Goal: Information Seeking & Learning: Learn about a topic

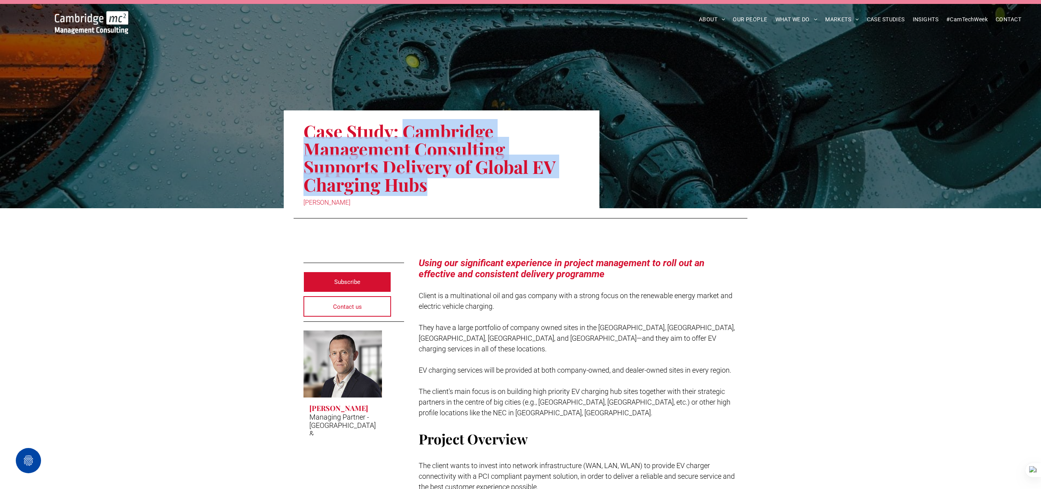
drag, startPoint x: 406, startPoint y: 134, endPoint x: 453, endPoint y: 179, distance: 65.6
click at [453, 179] on h1 "Case Study: Cambridge Management Consulting Supports Delivery of Global EV Char…" at bounding box center [441, 158] width 276 height 73
copy h1 "Cambridge Management Consulting Supports Delivery of Global EV Charging Hubs"
click at [1034, 470] on div at bounding box center [1031, 470] width 19 height 14
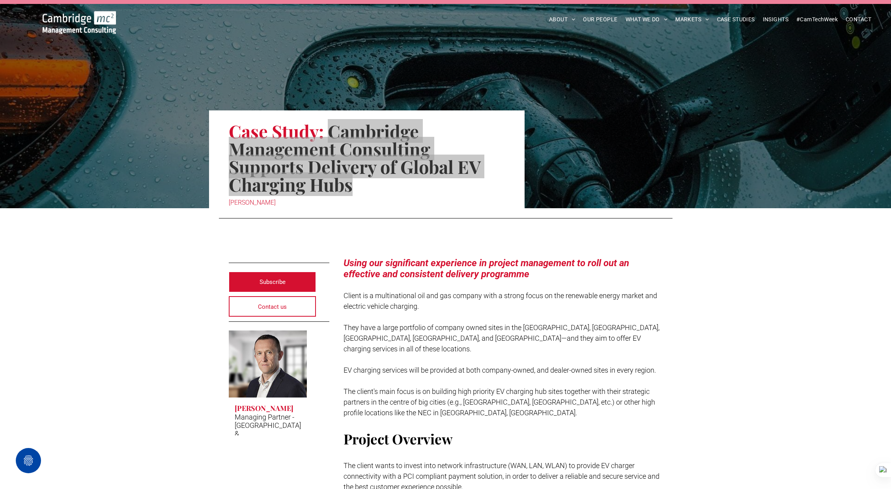
copy h1 "Cambridge Management Consulting Supports Delivery of Global EV Charging Hubs"
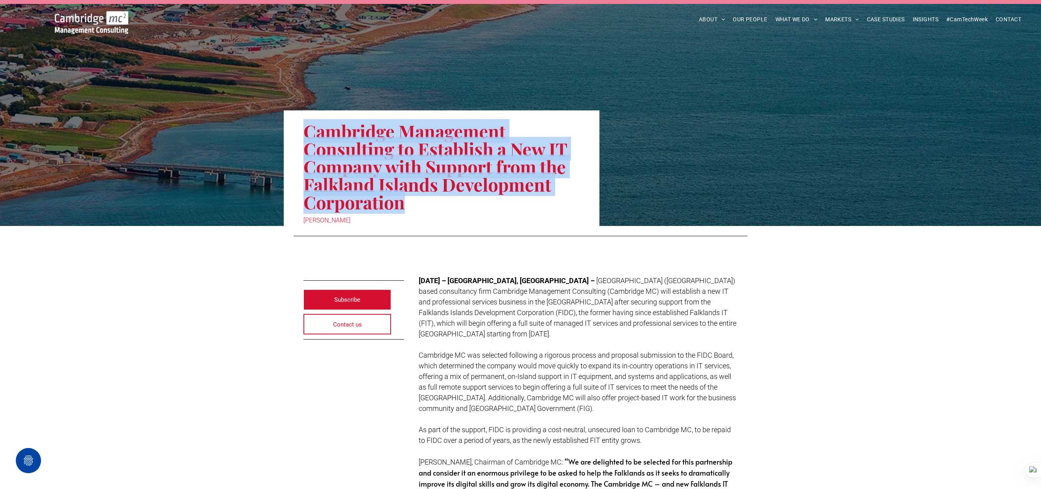
drag, startPoint x: 308, startPoint y: 135, endPoint x: 399, endPoint y: 186, distance: 103.7
click at [406, 202] on h1 "Cambridge Management Consulting to Establish a New IT Company with Support from…" at bounding box center [441, 167] width 276 height 90
copy h1 "Cambridge Management Consulting to Establish a New IT Company with Support from…"
click at [1032, 468] on div at bounding box center [1034, 470] width 14 height 14
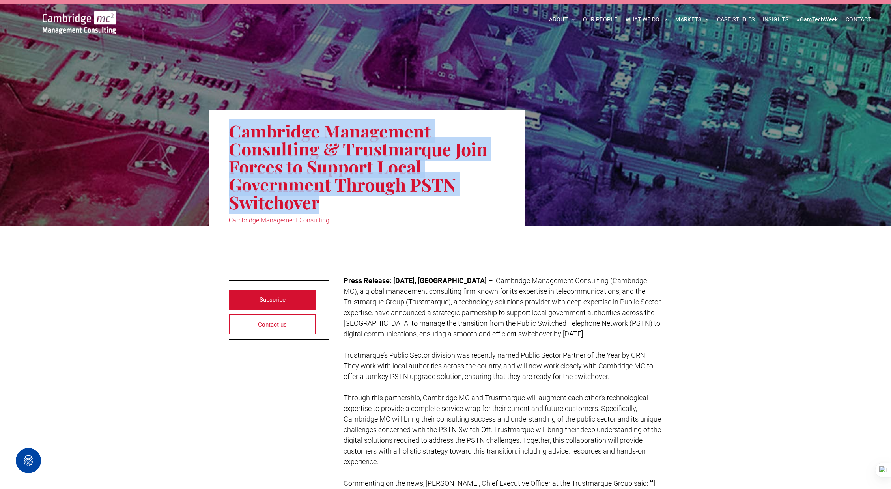
drag, startPoint x: 230, startPoint y: 131, endPoint x: 340, endPoint y: 202, distance: 131.0
click at [340, 202] on h1 "Cambridge Management Consulting & Trustmarque Join Forces to Support Local Gove…" at bounding box center [367, 167] width 276 height 90
copy h1 "Cambridge Management Consulting & Trustmarque Join Forces to Support Local Gove…"
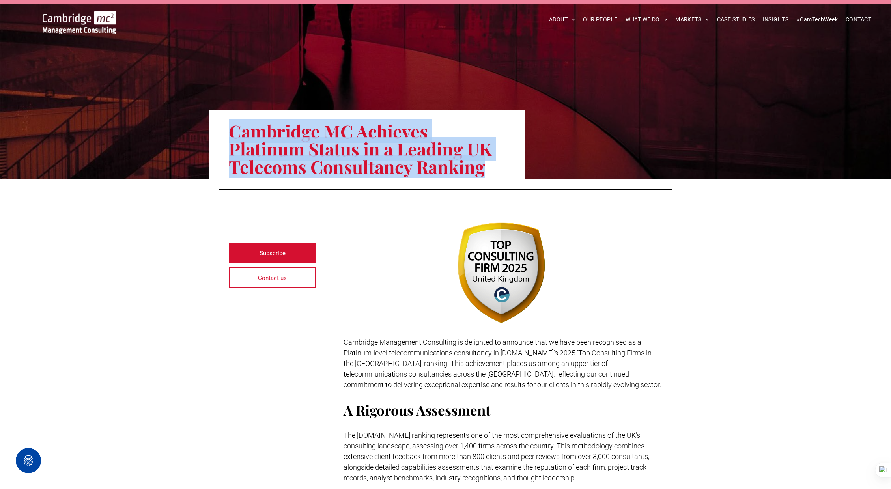
drag, startPoint x: 229, startPoint y: 129, endPoint x: 505, endPoint y: 165, distance: 278.6
click at [505, 165] on div "Cambridge MC Achieves Platinum Status in a Leading UK Telecoms Consultancy Rank…" at bounding box center [367, 144] width 316 height 69
copy h1 "Cambridge MC Achieves Platinum Status in a Leading UK Telecoms Consultancy Rank…"
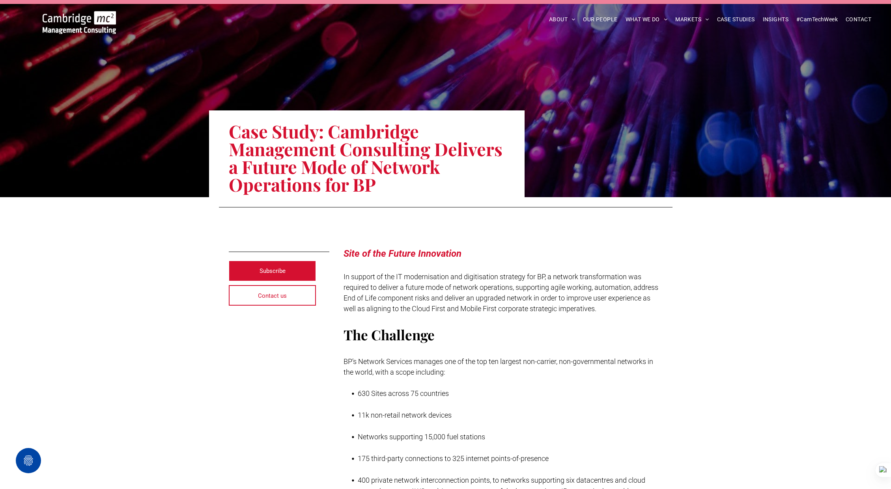
drag, startPoint x: 231, startPoint y: 133, endPoint x: 395, endPoint y: 183, distance: 172.0
click at [395, 183] on h1 "Case Study: Cambridge Management Consulting Delivers a Future Mode of Network O…" at bounding box center [367, 158] width 276 height 73
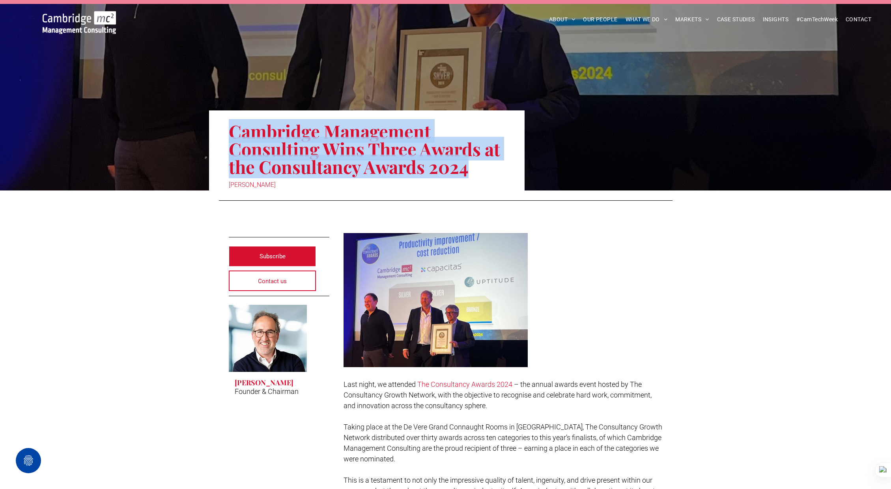
drag, startPoint x: 233, startPoint y: 128, endPoint x: 472, endPoint y: 165, distance: 242.4
click at [472, 165] on h1 "Cambridge Management Consulting Wins Three Awards at the Consultancy Awards 2024" at bounding box center [367, 149] width 276 height 55
copy h1 "Cambridge Management Consulting Wins Three Awards at the Consultancy Awards 2024"
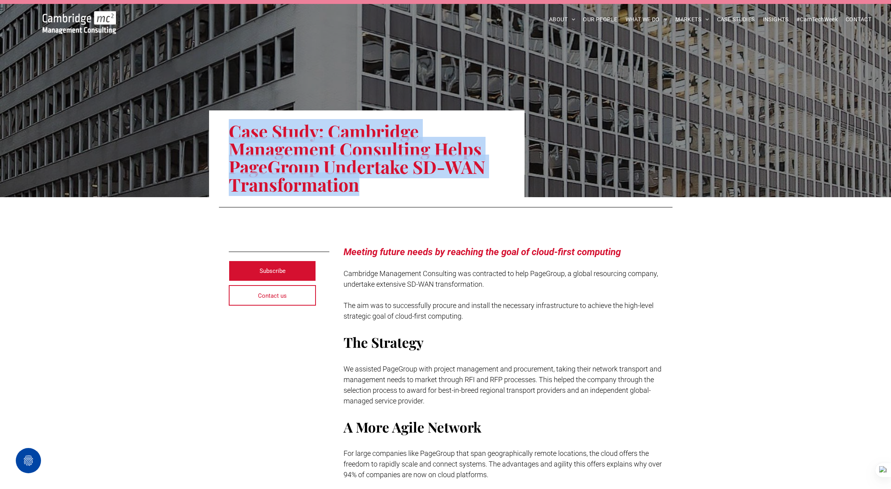
drag, startPoint x: 231, startPoint y: 131, endPoint x: 439, endPoint y: 182, distance: 214.1
click at [439, 182] on h1 "Case Study: Cambridge Management Consulting Helps PageGroup Undertake SD-WAN Tr…" at bounding box center [367, 158] width 276 height 73
copy h1 "Case Study: Cambridge Management Consulting Helps PageGroup Undertake SD-WAN Tr…"
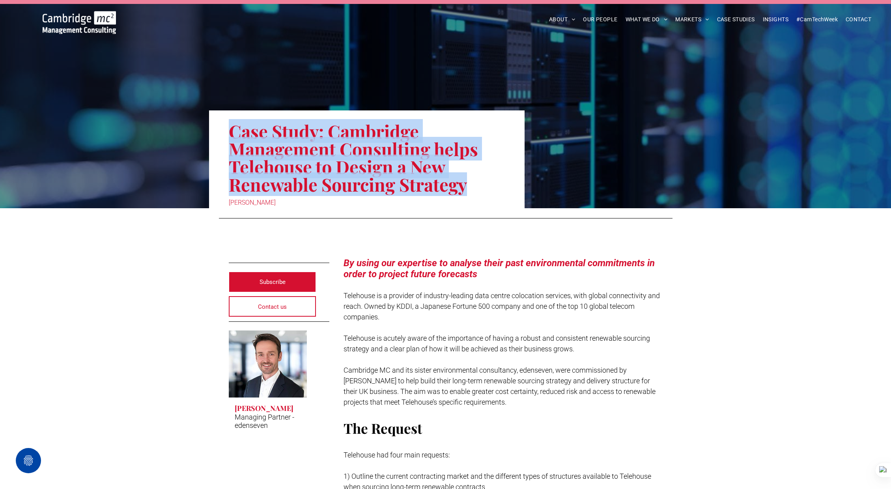
drag, startPoint x: 232, startPoint y: 130, endPoint x: 465, endPoint y: 188, distance: 240.0
click at [465, 188] on h1 "Case Study: Cambridge Management Consulting helps Telehouse to Design a New Ren…" at bounding box center [367, 158] width 276 height 73
copy h1 "Case Study: Cambridge Management Consulting helps Telehouse to Design a New Ren…"
click at [425, 174] on h1 "Case Study: Cambridge Management Consulting helps Telehouse to Design a New Ren…" at bounding box center [367, 158] width 276 height 73
